Goal: Navigation & Orientation: Find specific page/section

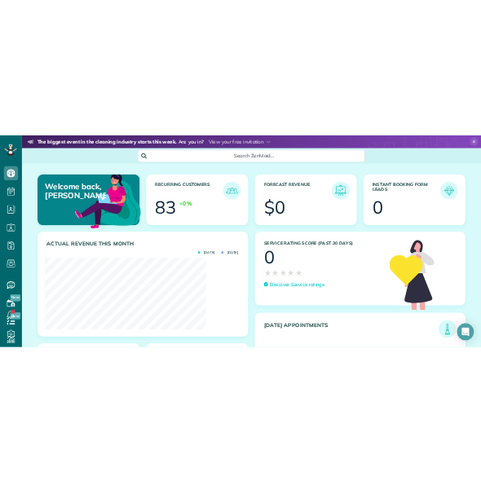
scroll to position [815668, 815461]
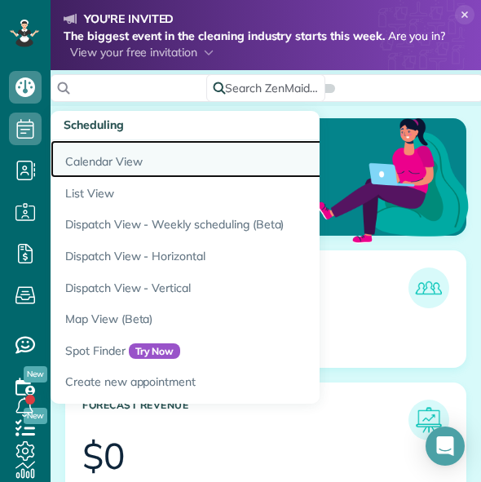
click at [100, 166] on link "Calendar View" at bounding box center [255, 159] width 408 height 38
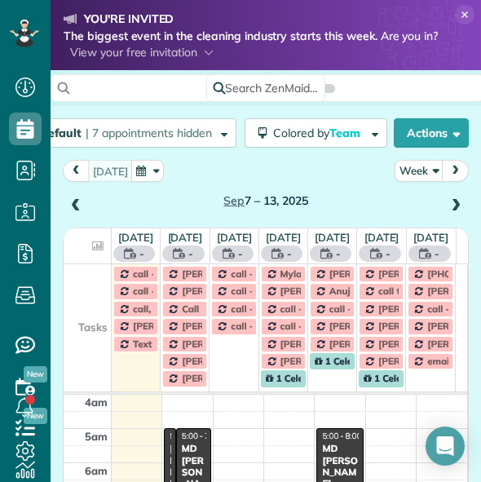
scroll to position [104, 0]
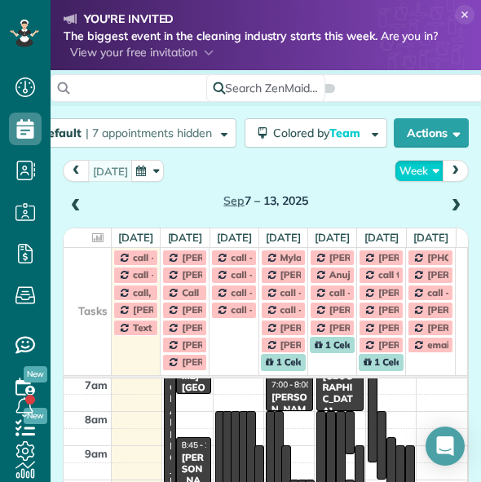
click at [410, 175] on button "Week" at bounding box center [419, 171] width 49 height 22
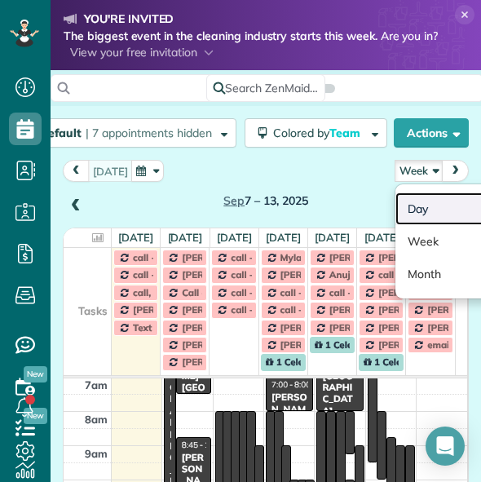
click at [405, 213] on link "Day" at bounding box center [460, 209] width 129 height 33
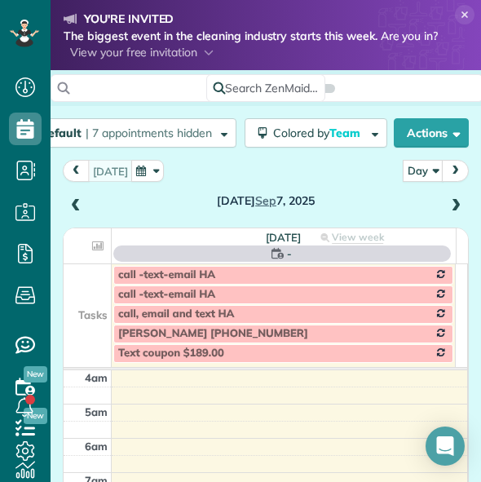
scroll to position [104, 0]
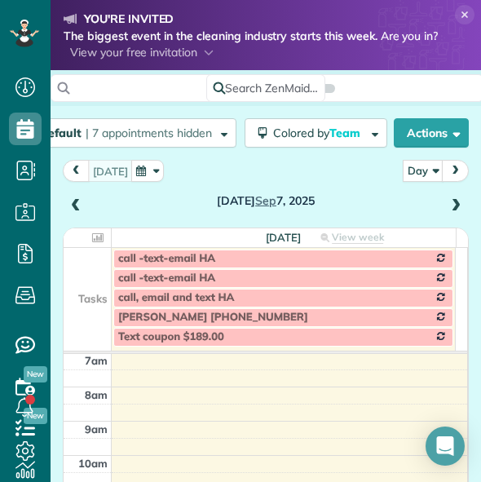
click at [451, 208] on span at bounding box center [456, 206] width 18 height 15
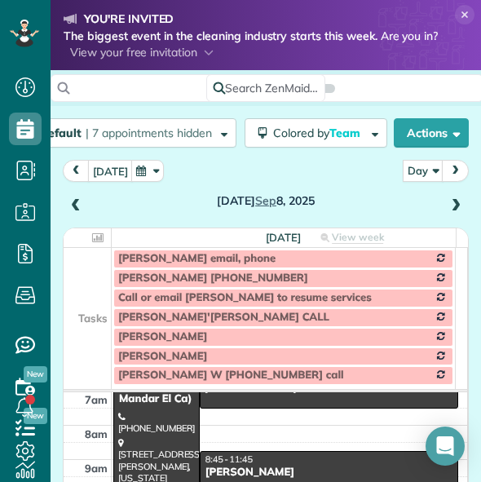
click at [450, 210] on span at bounding box center [456, 206] width 18 height 15
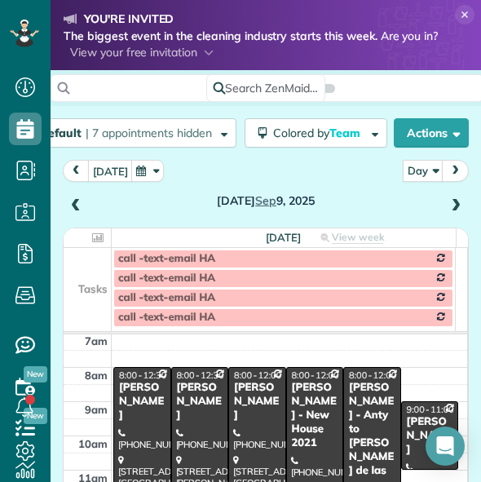
click at [450, 210] on span at bounding box center [456, 206] width 18 height 15
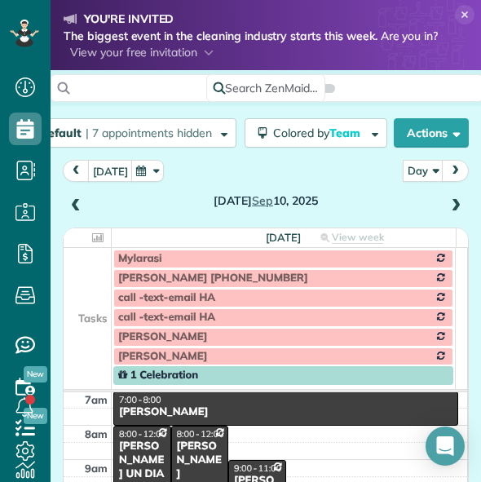
click at [67, 210] on span at bounding box center [76, 206] width 18 height 15
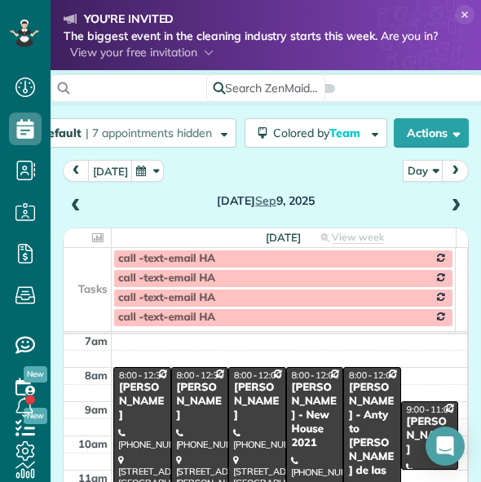
click at [67, 210] on span at bounding box center [76, 206] width 18 height 15
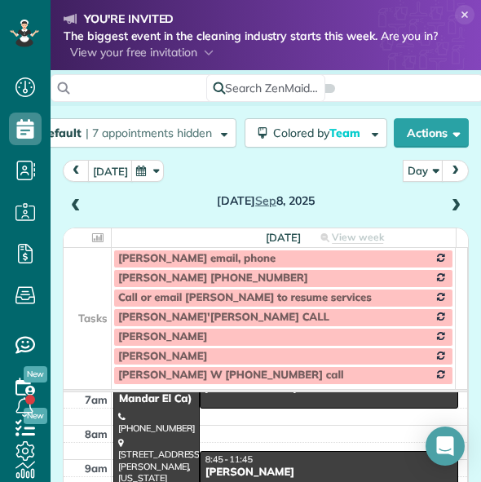
click at [93, 303] on td at bounding box center [88, 298] width 48 height 20
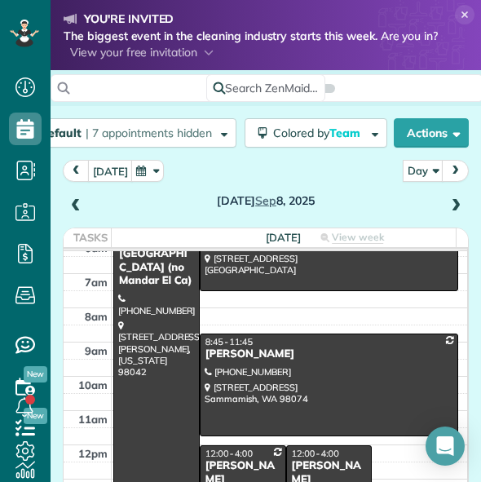
scroll to position [78, 0]
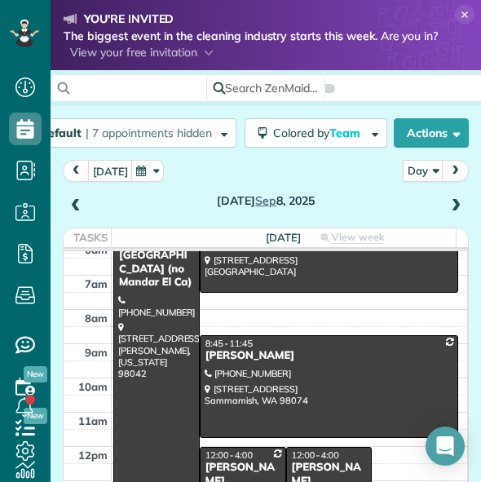
click at [155, 308] on div at bounding box center [156, 395] width 85 height 375
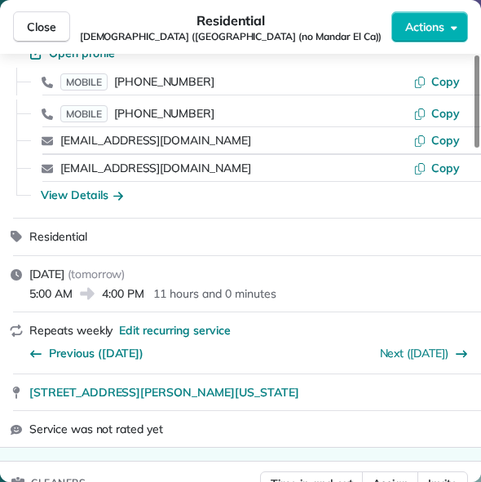
scroll to position [106, 0]
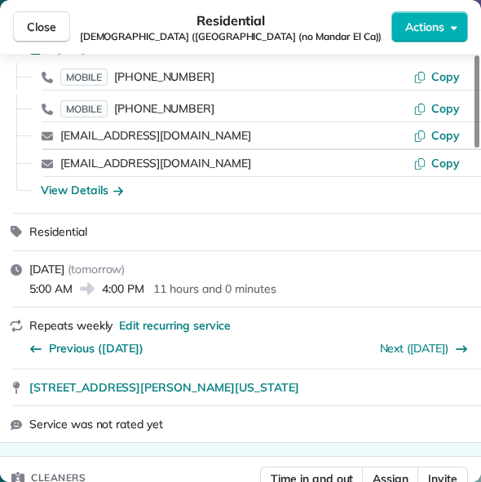
drag, startPoint x: 25, startPoint y: 375, endPoint x: 310, endPoint y: 388, distance: 285.0
click at [310, 388] on div "[STREET_ADDRESS][PERSON_NAME][US_STATE]" at bounding box center [240, 388] width 481 height 36
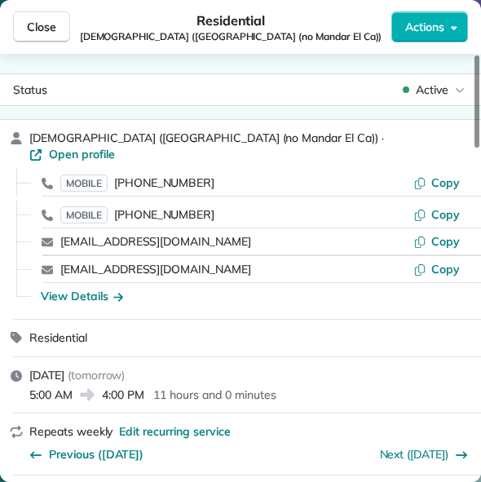
scroll to position [0, 0]
click at [425, 176] on icon "button" at bounding box center [420, 182] width 13 height 13
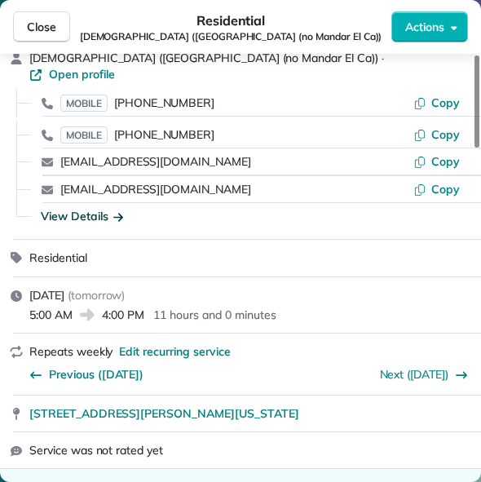
click at [79, 208] on div "View Details" at bounding box center [82, 216] width 82 height 16
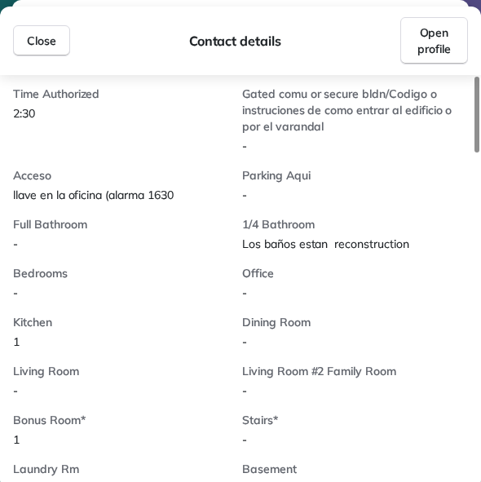
scroll to position [641, 0]
click at [56, 31] on button "Close" at bounding box center [41, 40] width 57 height 31
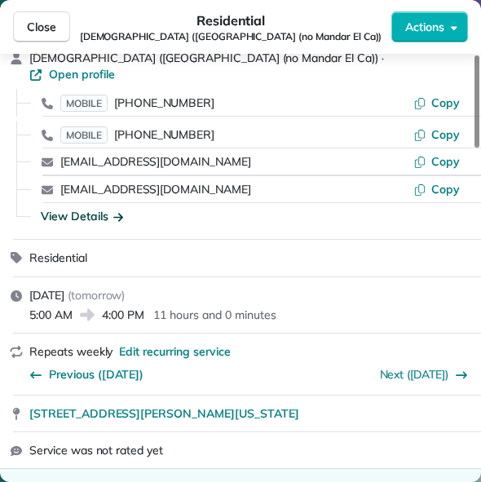
click at [56, 31] on button "Close" at bounding box center [41, 26] width 57 height 31
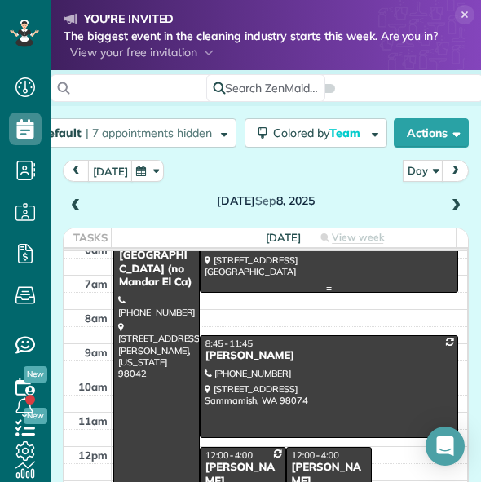
click at [257, 278] on div at bounding box center [329, 250] width 257 height 84
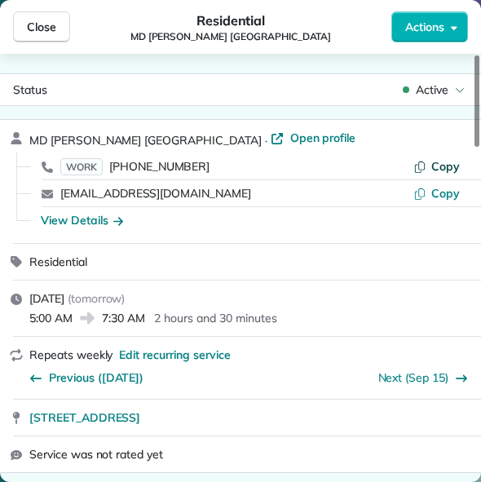
click at [440, 170] on span "Copy" at bounding box center [446, 166] width 29 height 15
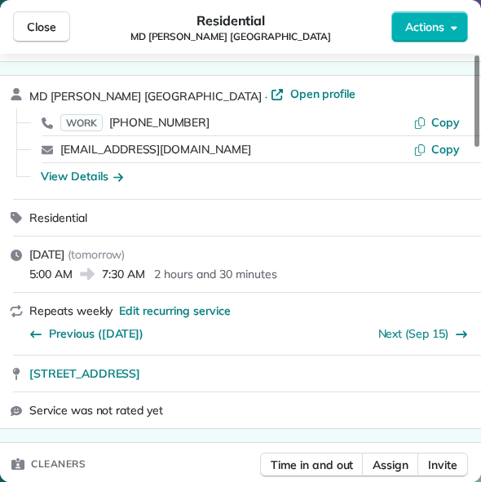
scroll to position [46, 0]
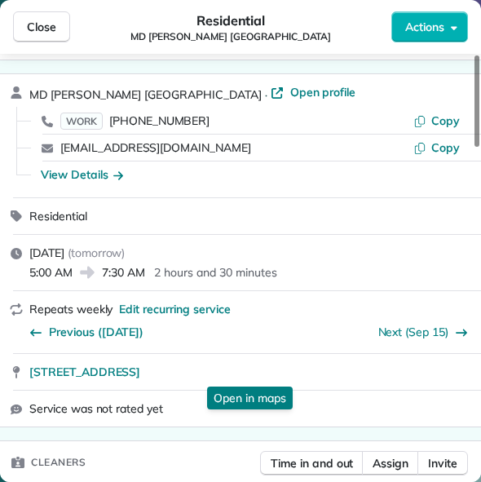
drag, startPoint x: 24, startPoint y: 374, endPoint x: 237, endPoint y: 391, distance: 212.7
click at [237, 390] on div "[STREET_ADDRESS] Open in maps Open in maps" at bounding box center [240, 372] width 481 height 36
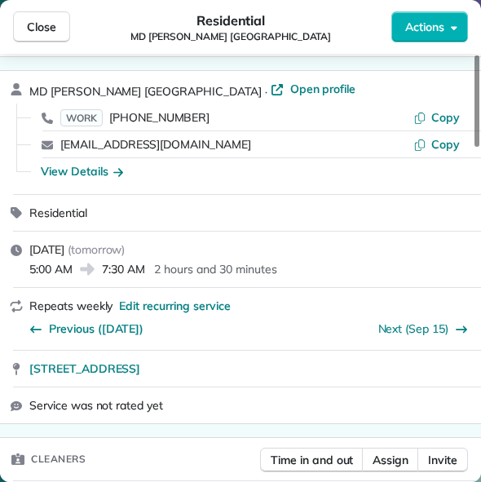
scroll to position [31, 0]
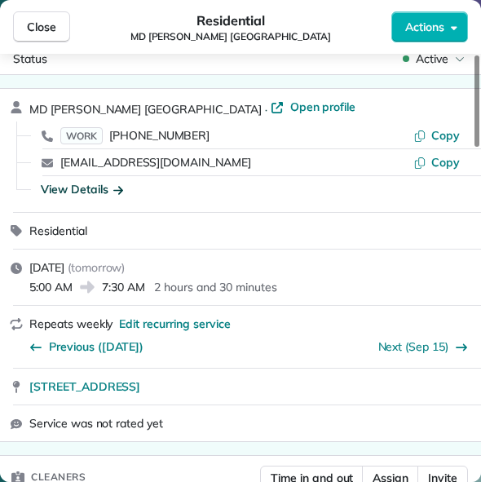
click at [97, 189] on div "View Details" at bounding box center [82, 189] width 82 height 16
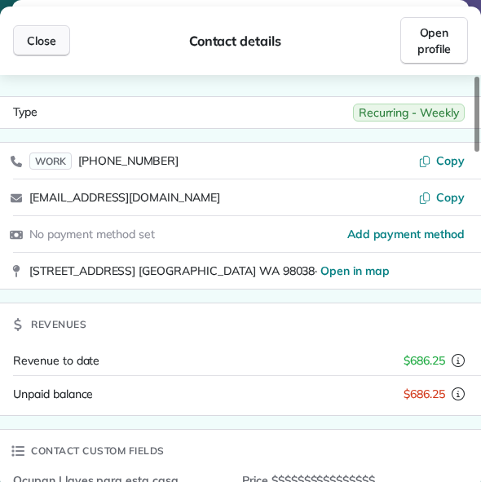
click at [55, 29] on button "Close" at bounding box center [41, 40] width 57 height 31
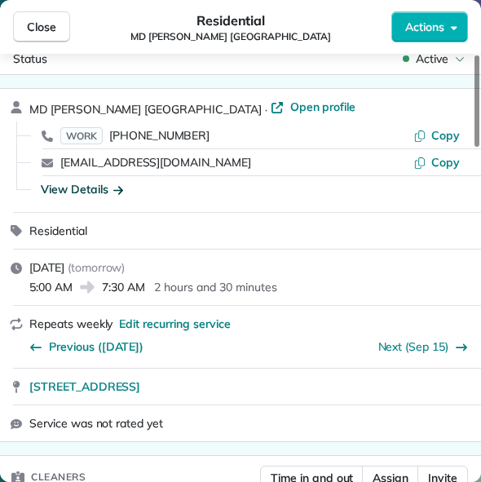
click at [55, 29] on span "Close" at bounding box center [41, 27] width 29 height 16
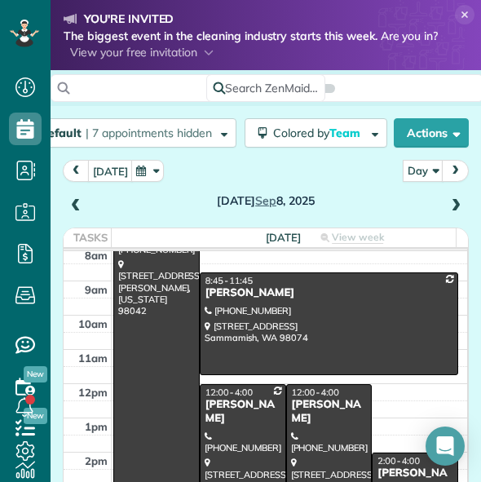
scroll to position [144, 0]
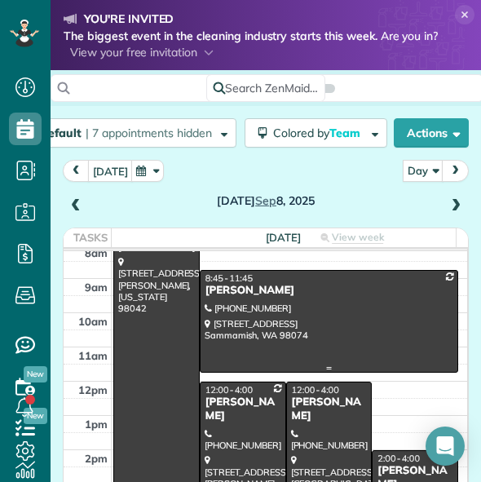
click at [253, 316] on div at bounding box center [329, 321] width 257 height 101
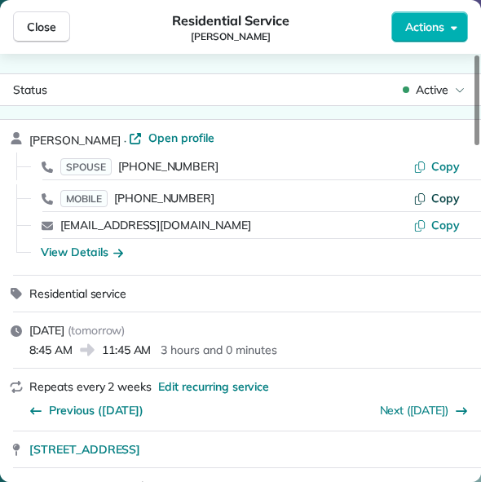
click at [432, 193] on button "Copy" at bounding box center [437, 198] width 47 height 16
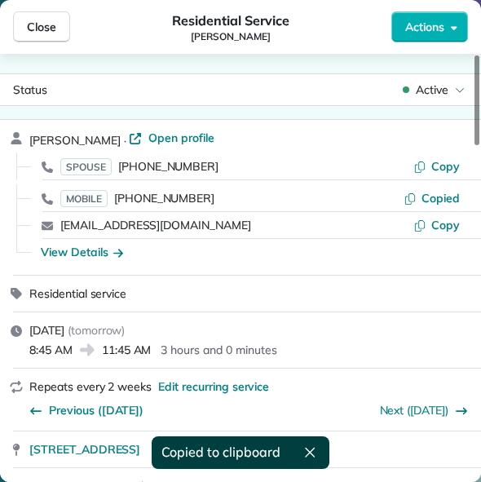
click at [414, 180] on div at bounding box center [263, 179] width 442 height 1
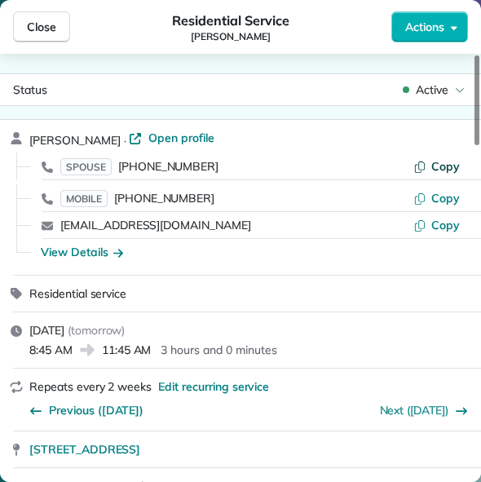
click at [439, 166] on span "Copy" at bounding box center [446, 166] width 29 height 15
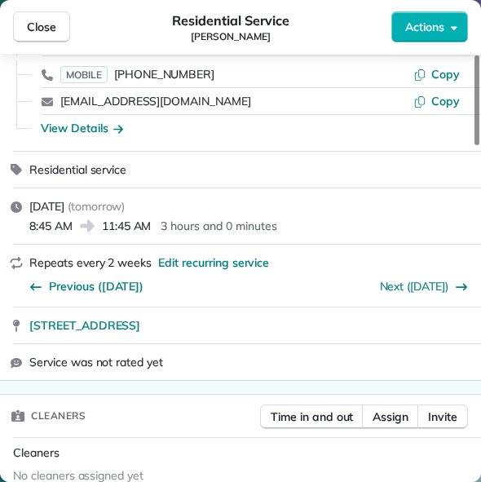
scroll to position [127, 0]
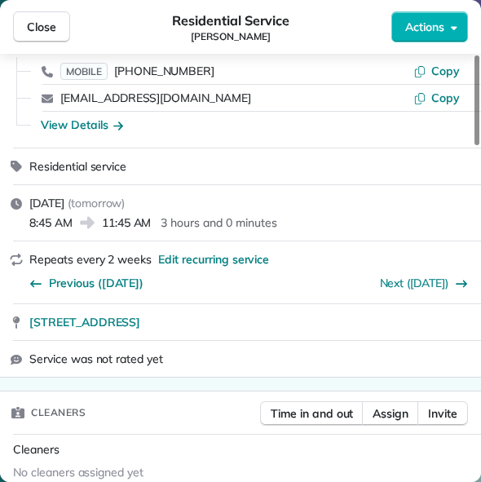
drag, startPoint x: 24, startPoint y: 328, endPoint x: 267, endPoint y: 330, distance: 242.3
click at [267, 330] on div "[STREET_ADDRESS]" at bounding box center [240, 322] width 481 height 36
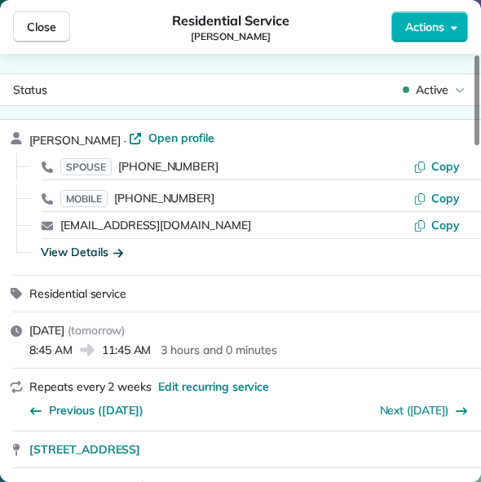
click at [76, 257] on div "View Details" at bounding box center [82, 252] width 82 height 16
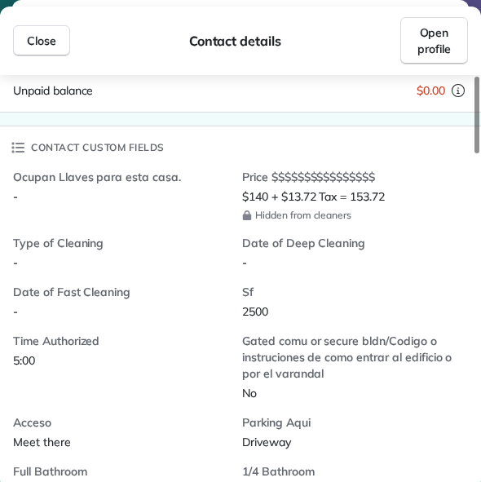
scroll to position [392, 0]
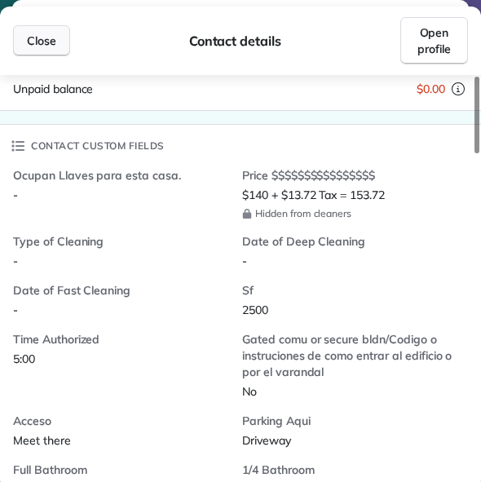
click at [51, 33] on span "Close" at bounding box center [41, 41] width 29 height 16
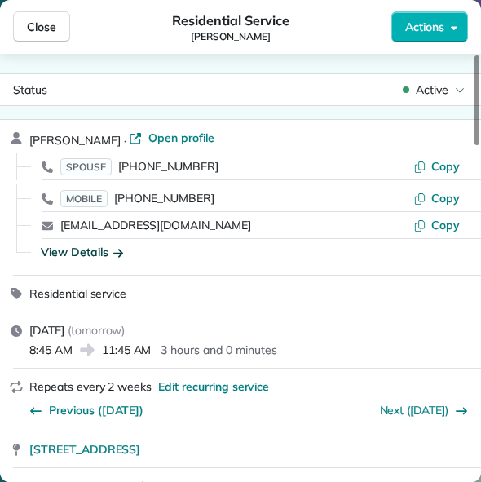
click at [51, 33] on span "Close" at bounding box center [41, 27] width 29 height 16
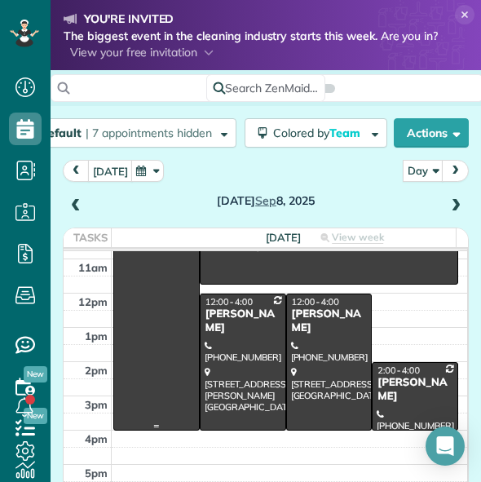
scroll to position [233, 0]
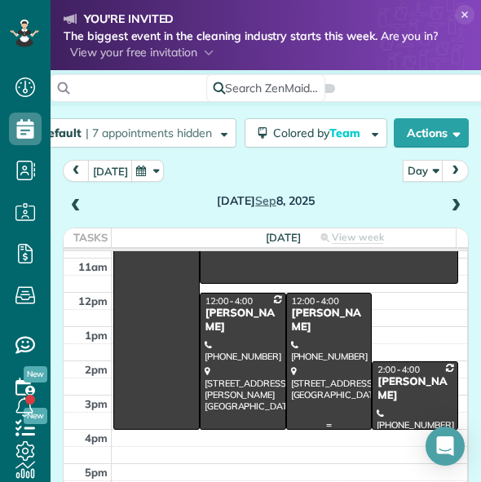
click at [302, 368] on div at bounding box center [329, 361] width 85 height 135
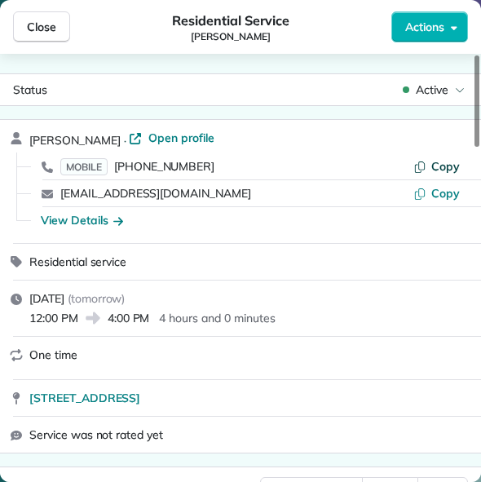
click at [419, 164] on icon "button" at bounding box center [420, 166] width 13 height 13
drag, startPoint x: 23, startPoint y: 400, endPoint x: 240, endPoint y: 405, distance: 217.1
click at [240, 405] on div "[STREET_ADDRESS]" at bounding box center [240, 398] width 481 height 36
click at [438, 158] on button "Copy" at bounding box center [437, 166] width 47 height 16
click at [78, 228] on div "View Details" at bounding box center [82, 220] width 82 height 16
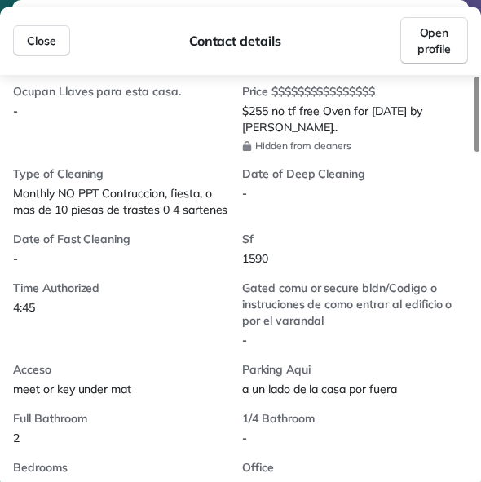
scroll to position [431, 0]
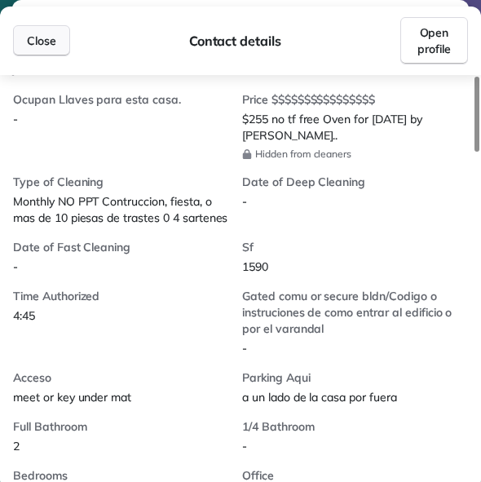
click at [51, 30] on button "Close" at bounding box center [41, 40] width 57 height 31
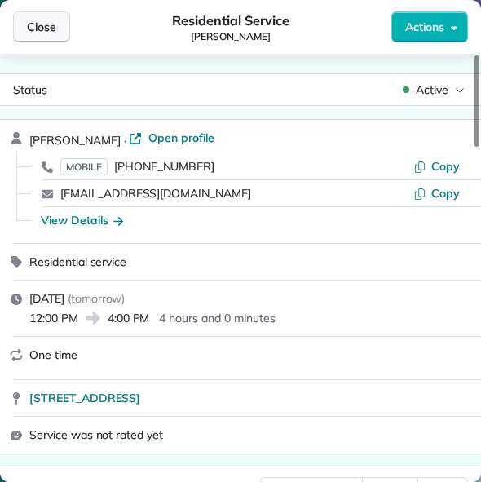
click at [50, 29] on span "Close" at bounding box center [41, 27] width 29 height 16
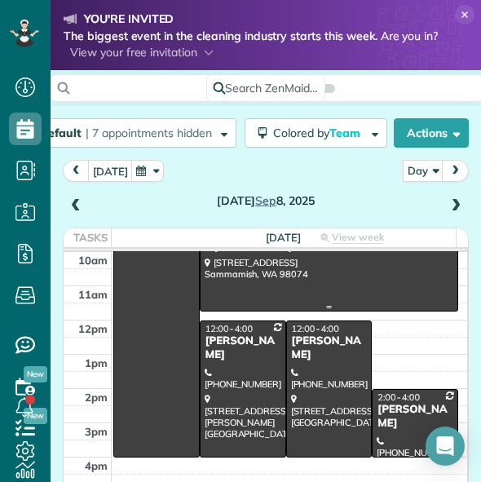
scroll to position [206, 0]
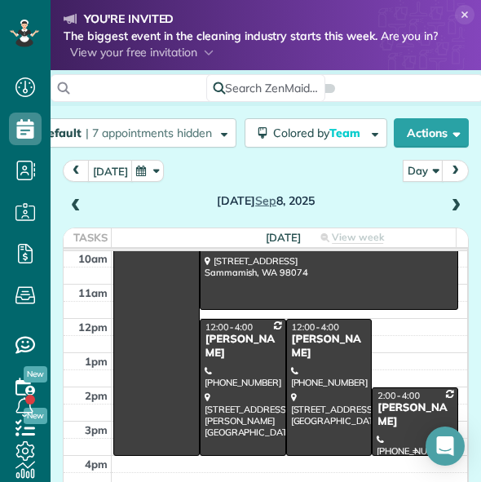
click at [396, 409] on div "[PERSON_NAME]" at bounding box center [415, 415] width 77 height 28
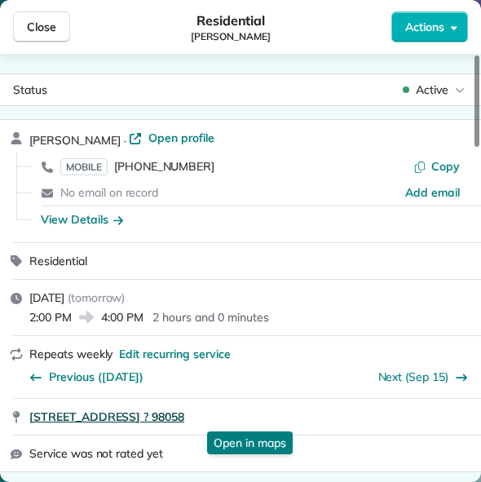
drag, startPoint x: 29, startPoint y: 423, endPoint x: 223, endPoint y: 419, distance: 194.2
click at [223, 419] on div "[STREET_ADDRESS] ? 98058 Open in maps Open in maps" at bounding box center [240, 417] width 481 height 36
